Goal: Information Seeking & Learning: Learn about a topic

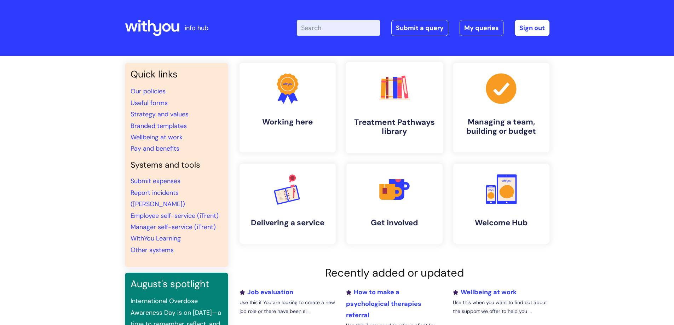
click at [389, 121] on h4 "Treatment Pathways library" at bounding box center [394, 127] width 86 height 19
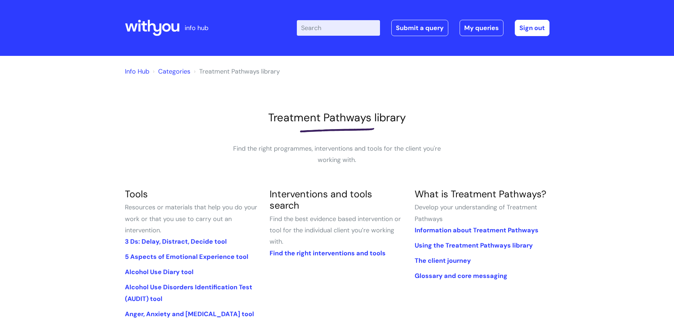
click at [346, 29] on input "Enter your search term here..." at bounding box center [338, 28] width 83 height 16
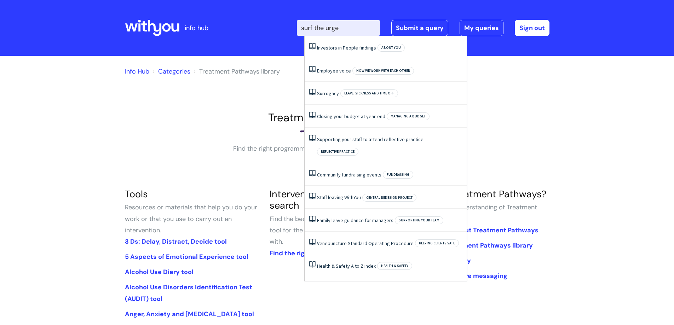
type input "surf the urge"
click button "Search" at bounding box center [0, 0] width 0 height 0
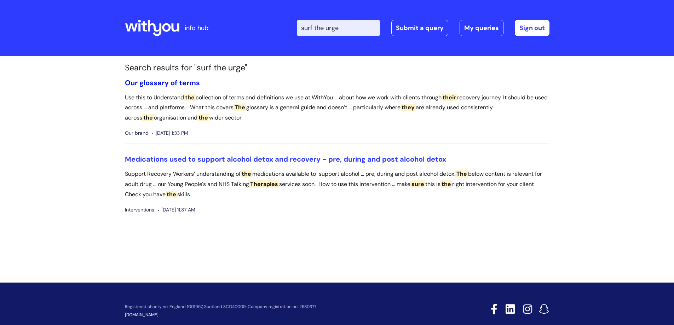
click at [173, 86] on link "Our glossary of terms" at bounding box center [162, 82] width 75 height 9
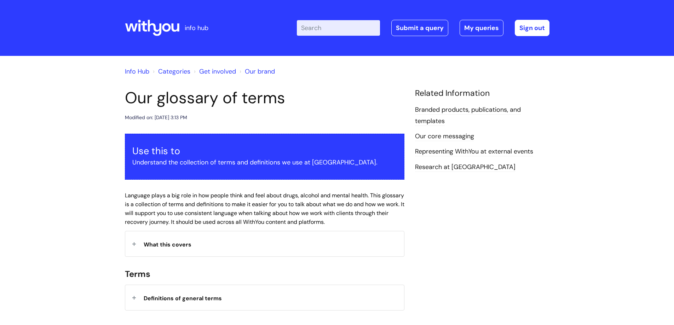
click at [168, 24] on icon at bounding box center [166, 27] width 8 height 8
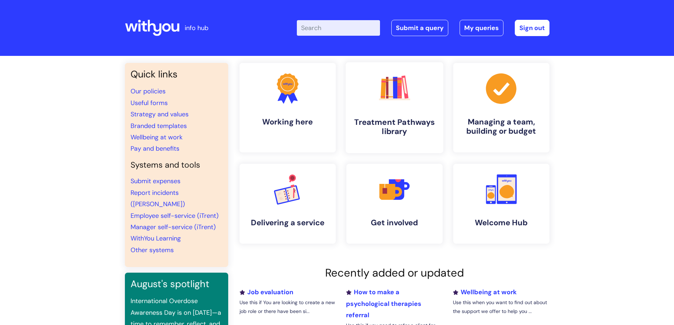
click at [391, 122] on h4 "Treatment Pathways library" at bounding box center [394, 127] width 86 height 19
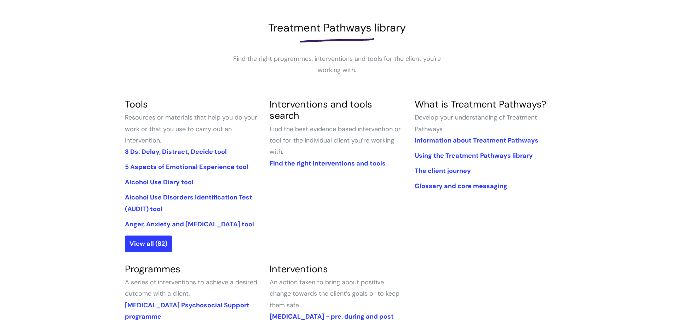
scroll to position [106, 0]
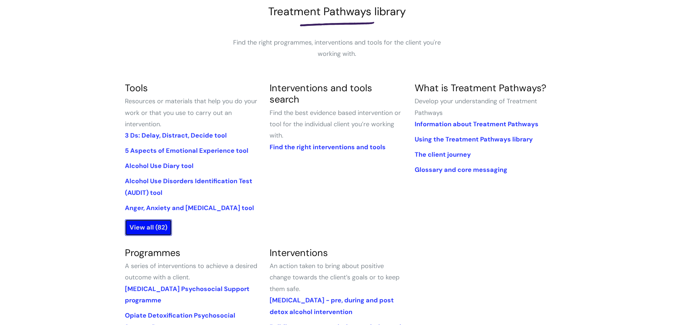
click at [150, 229] on link "View all (82)" at bounding box center [148, 227] width 47 height 16
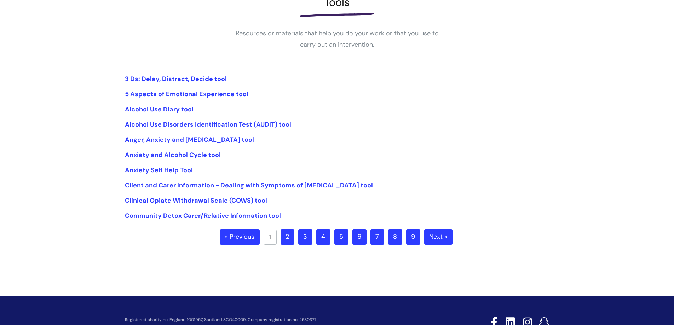
scroll to position [154, 0]
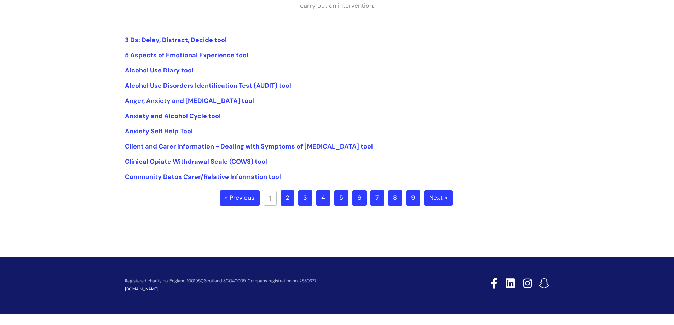
click at [366, 196] on link "6" at bounding box center [360, 198] width 14 height 16
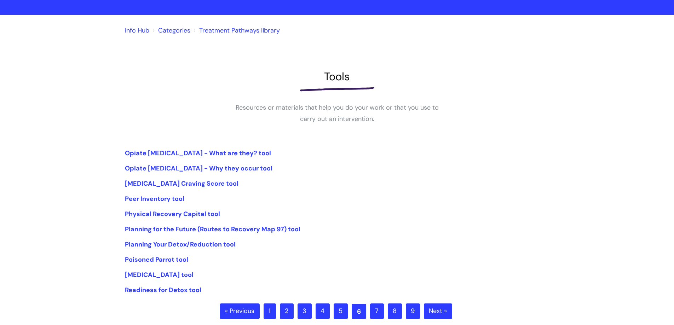
scroll to position [154, 0]
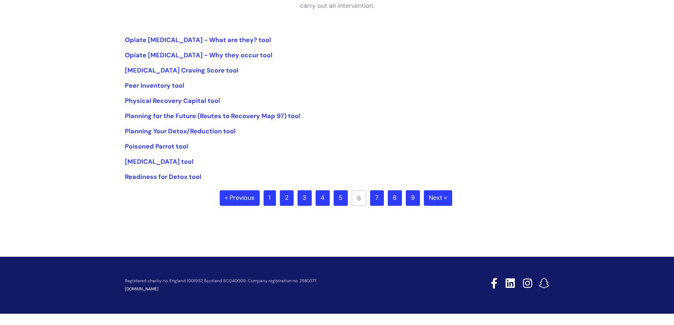
click at [377, 197] on link "7" at bounding box center [377, 198] width 14 height 16
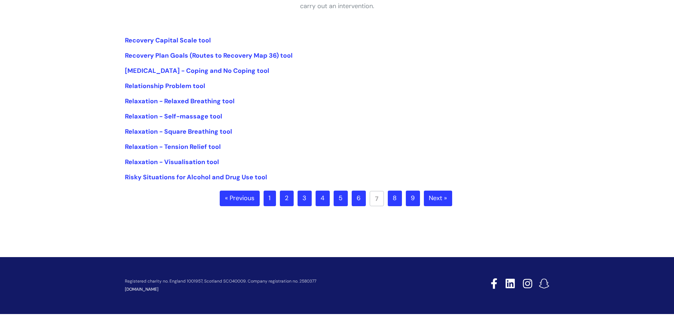
scroll to position [154, 0]
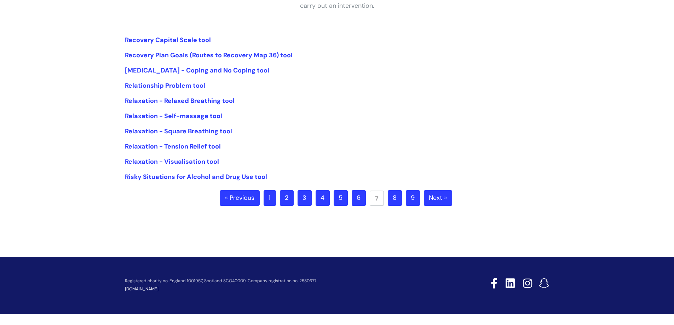
click at [392, 196] on link "8" at bounding box center [395, 198] width 14 height 16
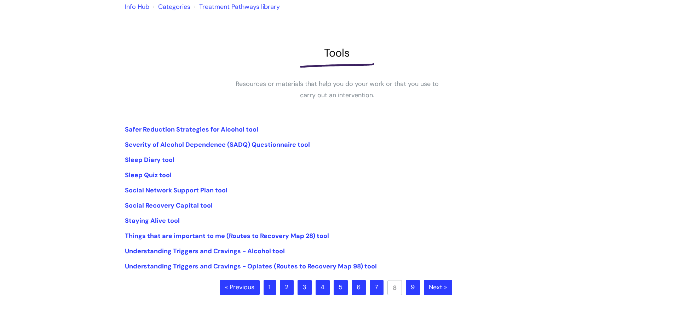
scroll to position [71, 0]
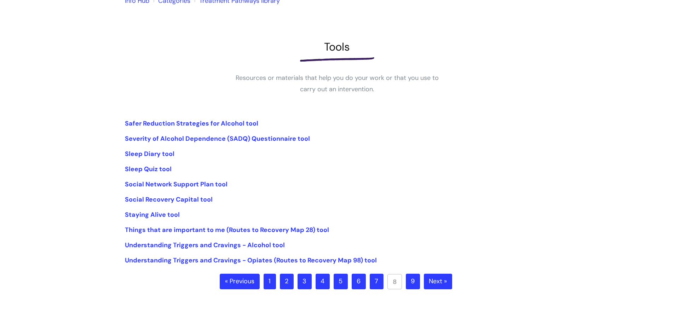
click at [412, 280] on link "9" at bounding box center [413, 282] width 14 height 16
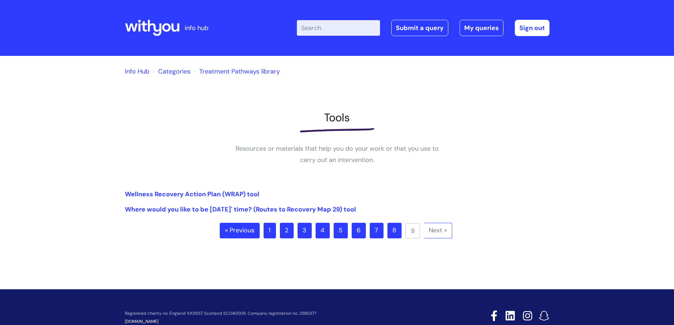
click at [377, 227] on link "7" at bounding box center [377, 231] width 14 height 16
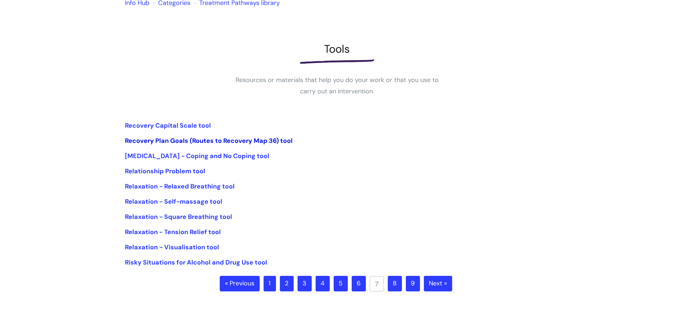
scroll to position [71, 0]
